Goal: Information Seeking & Learning: Learn about a topic

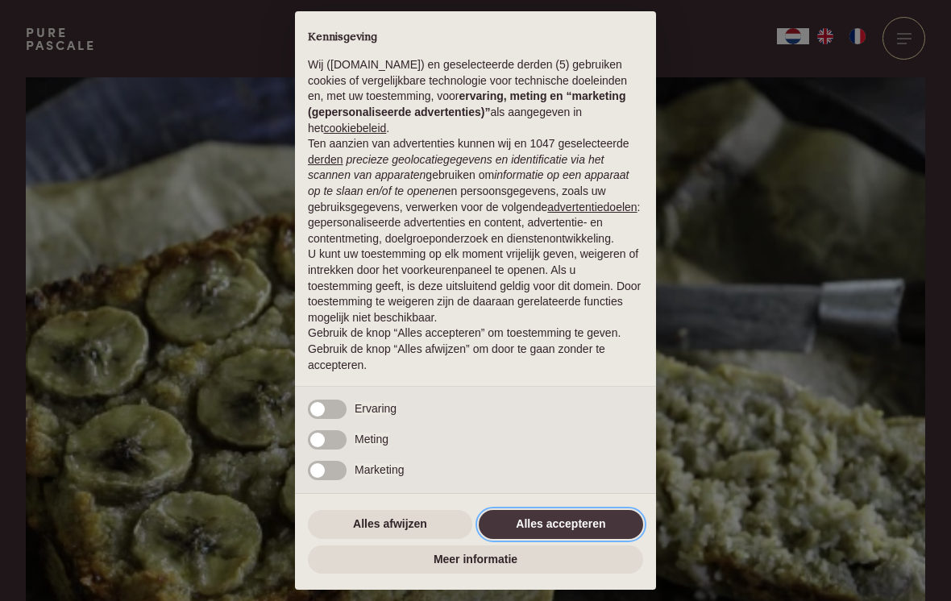
click at [586, 523] on button "Alles accepteren" at bounding box center [561, 524] width 164 height 29
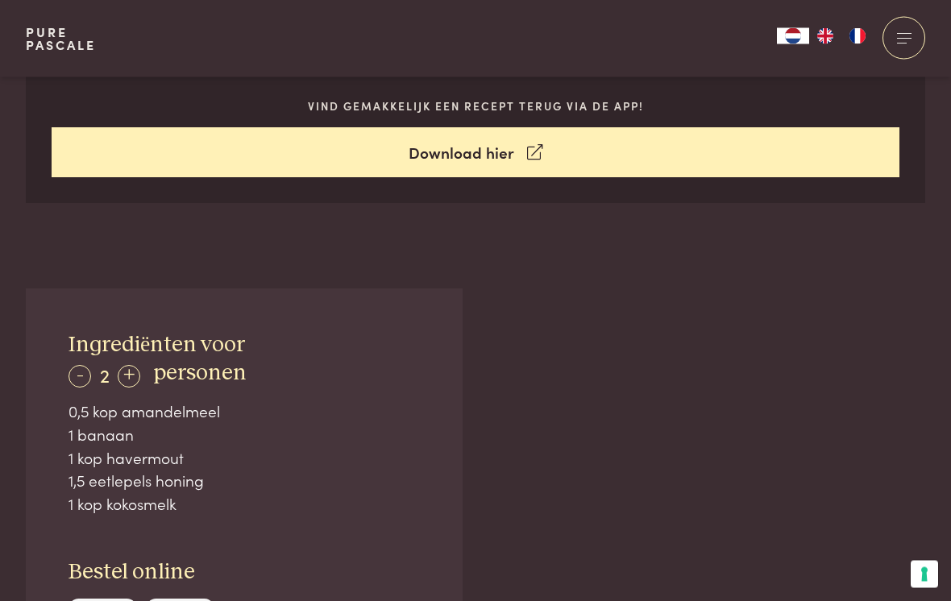
scroll to position [842, 0]
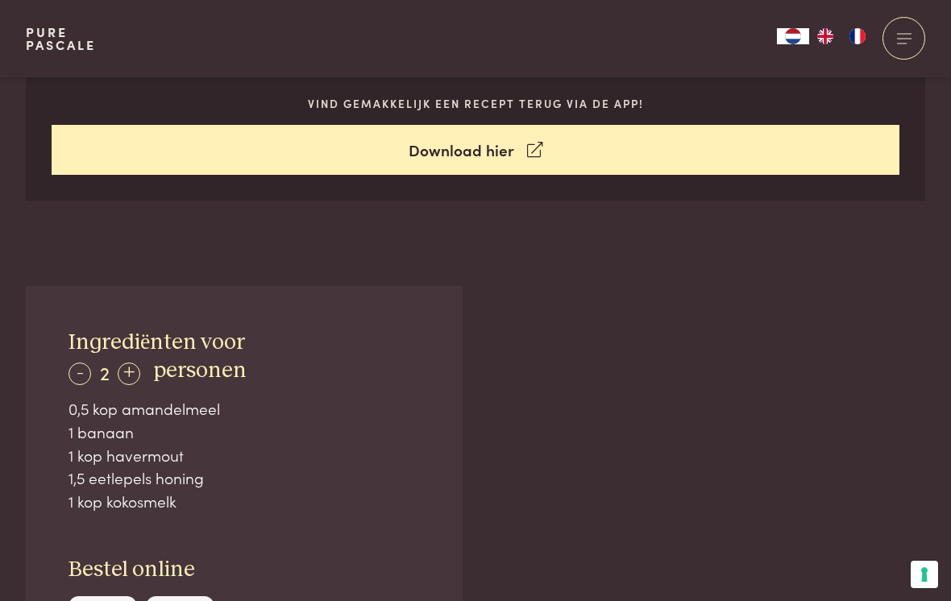
click at [134, 363] on div "+" at bounding box center [129, 374] width 23 height 23
click at [135, 363] on div "+" at bounding box center [129, 374] width 23 height 23
click at [132, 363] on div "+" at bounding box center [130, 374] width 23 height 23
click at [137, 363] on div "+" at bounding box center [130, 374] width 23 height 23
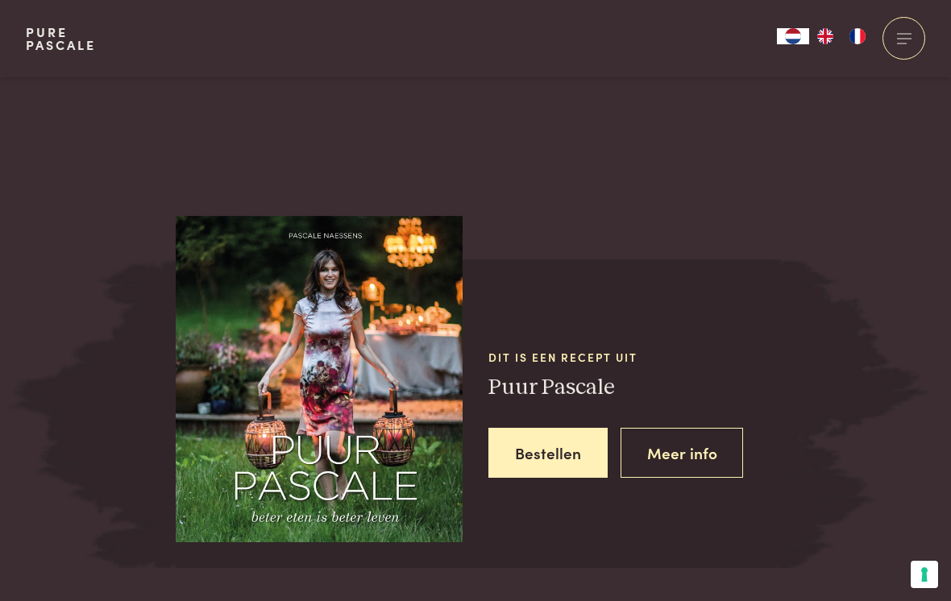
scroll to position [1830, 0]
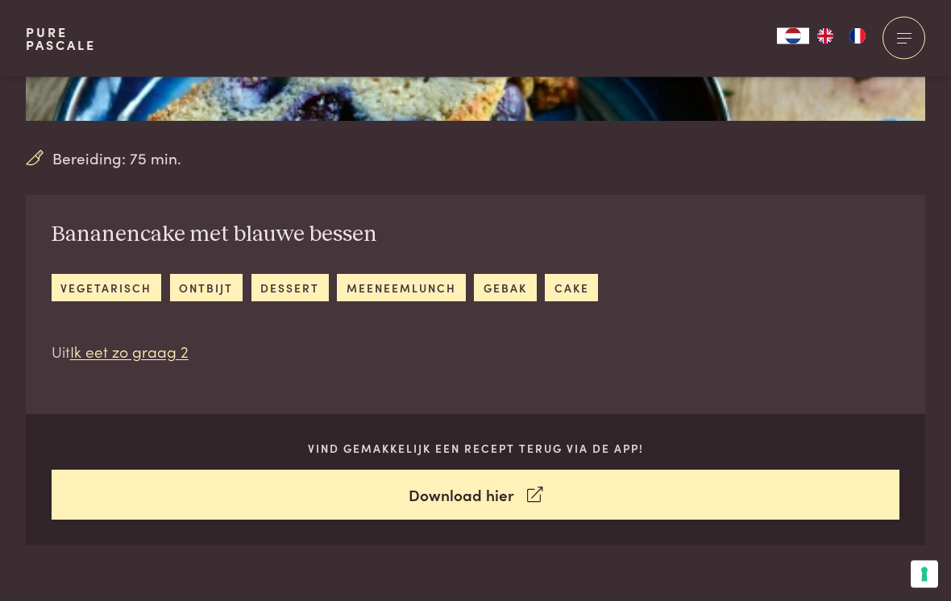
scroll to position [497, 0]
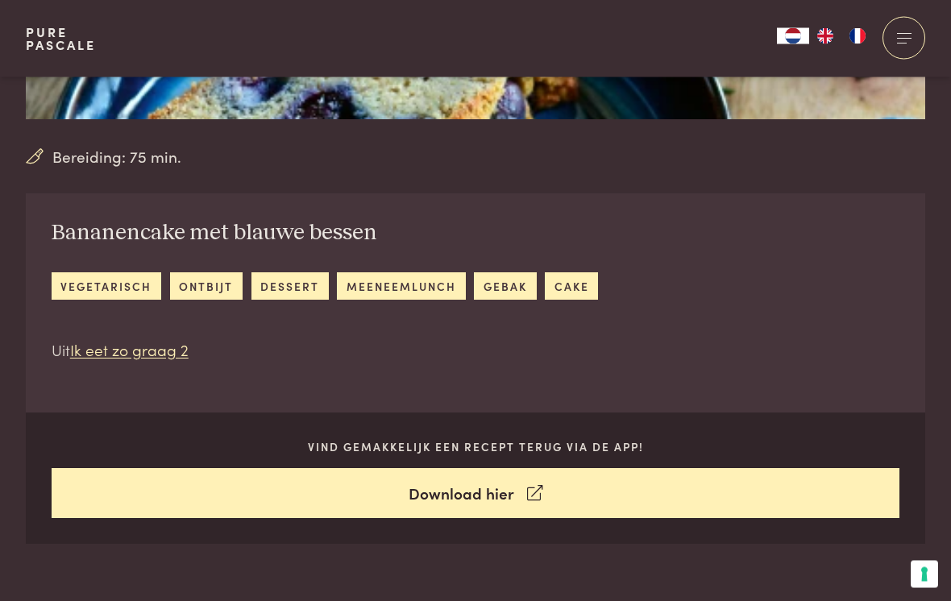
click at [237, 284] on link "ontbijt" at bounding box center [206, 286] width 73 height 27
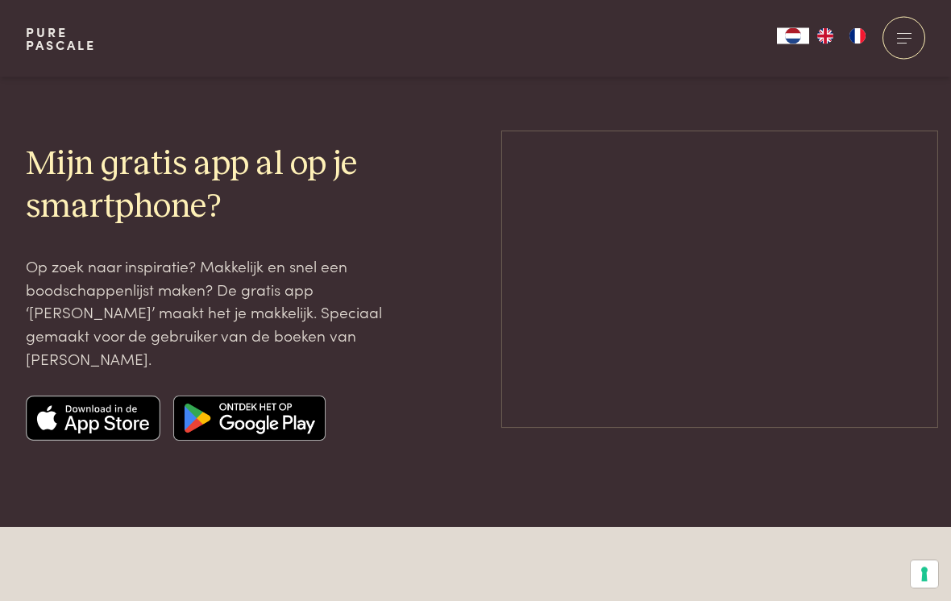
scroll to position [3690, 0]
